Goal: Task Accomplishment & Management: Manage account settings

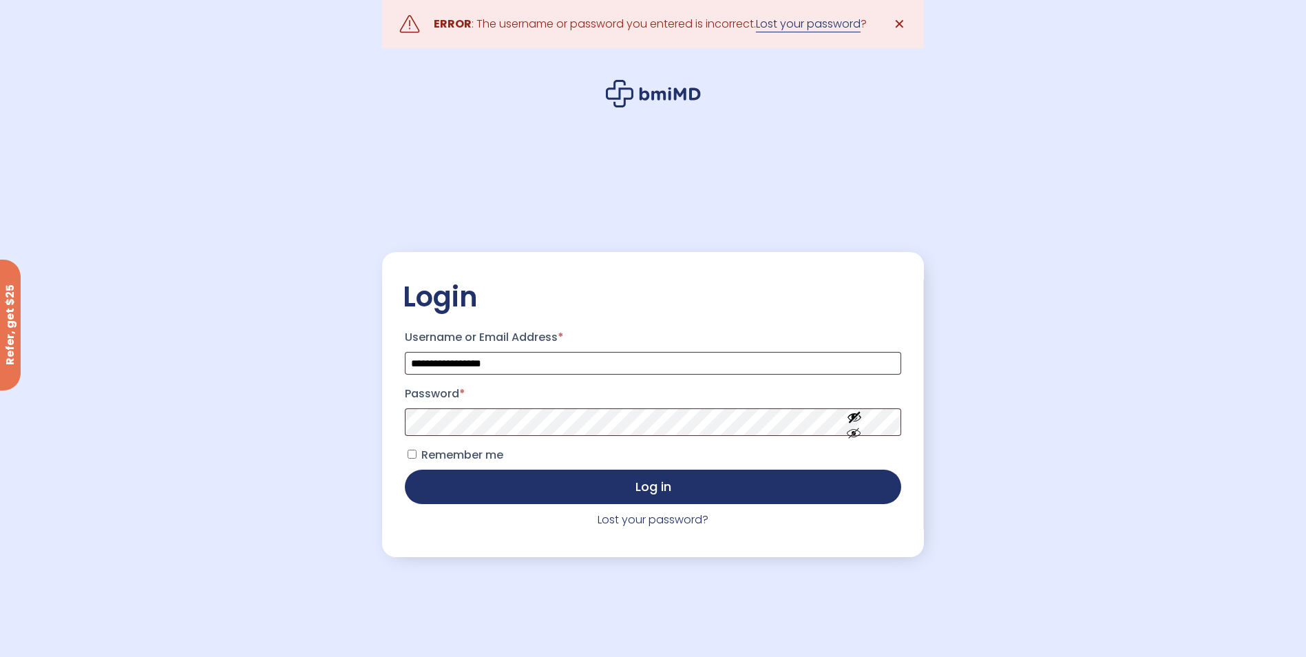
click at [799, 25] on link "Lost your password" at bounding box center [808, 24] width 105 height 17
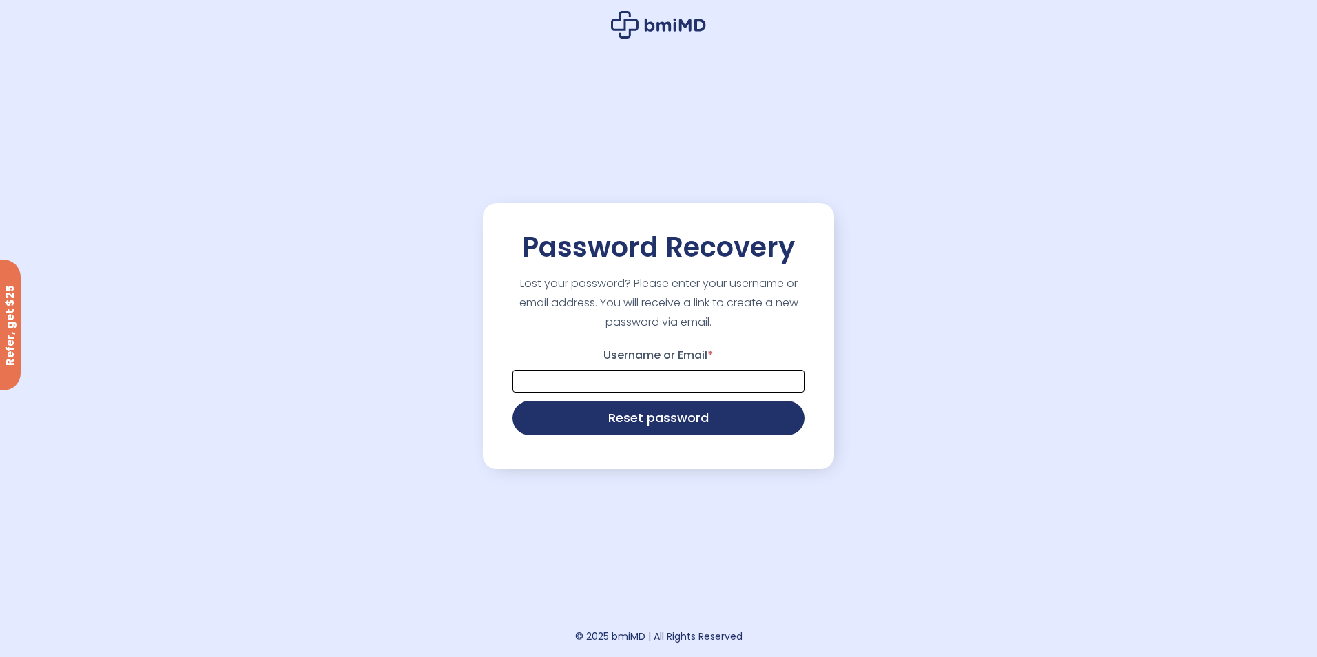
click at [659, 380] on input "Username or Email *" at bounding box center [658, 381] width 292 height 23
type input "**********"
click at [658, 431] on button "Reset password" at bounding box center [658, 416] width 292 height 34
